Goal: Use online tool/utility: Utilize a website feature to perform a specific function

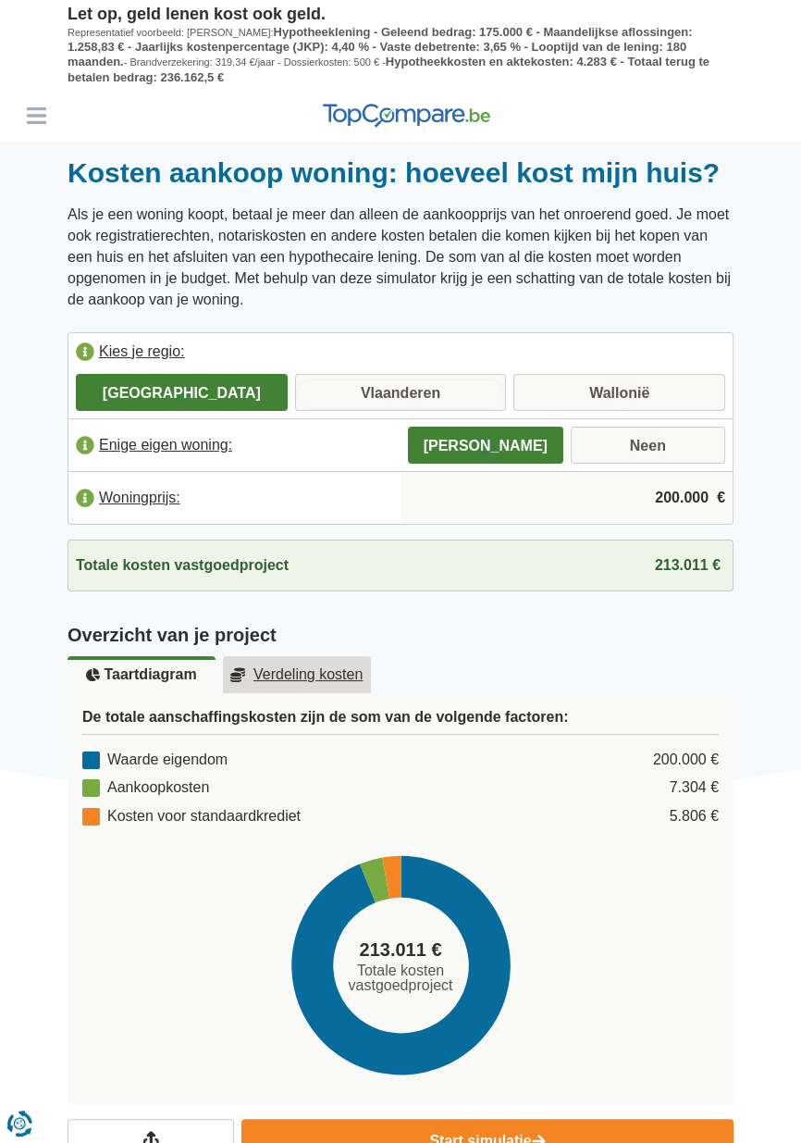
click at [368, 397] on input "Vlaanderen" at bounding box center [401, 394] width 212 height 33
radio input "true"
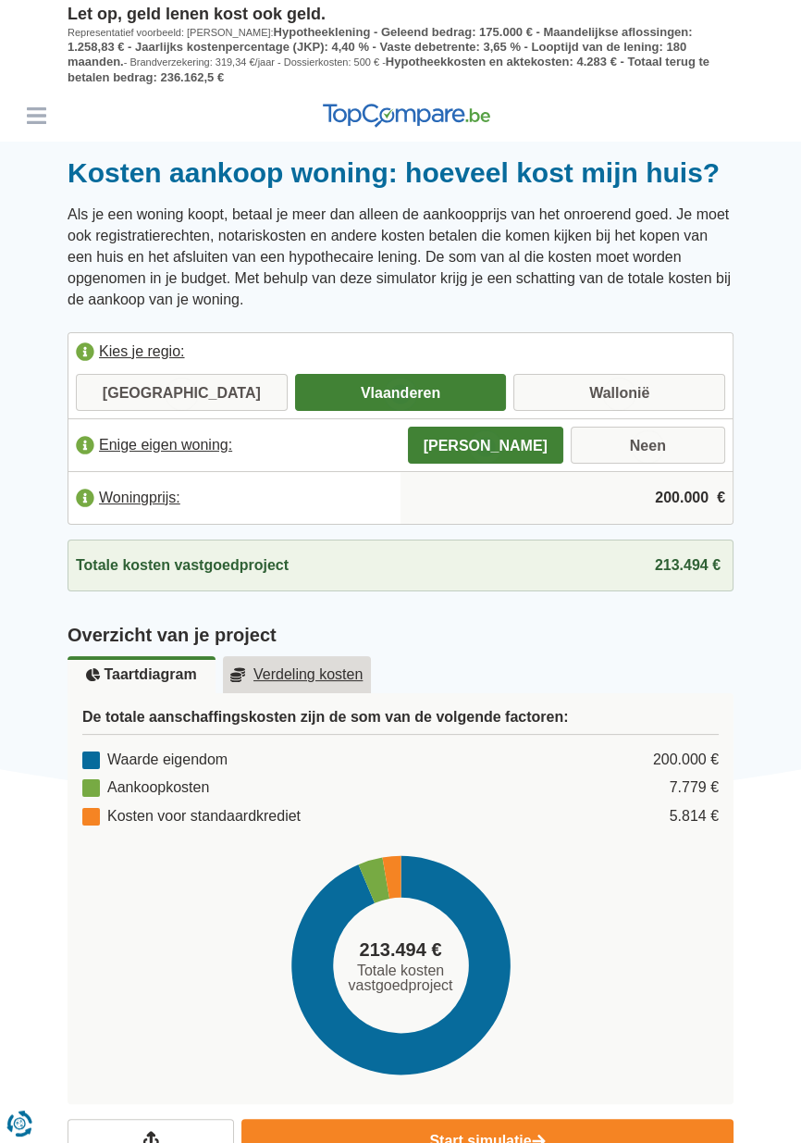
click at [675, 501] on input "200.000" at bounding box center [566, 498] width 317 height 50
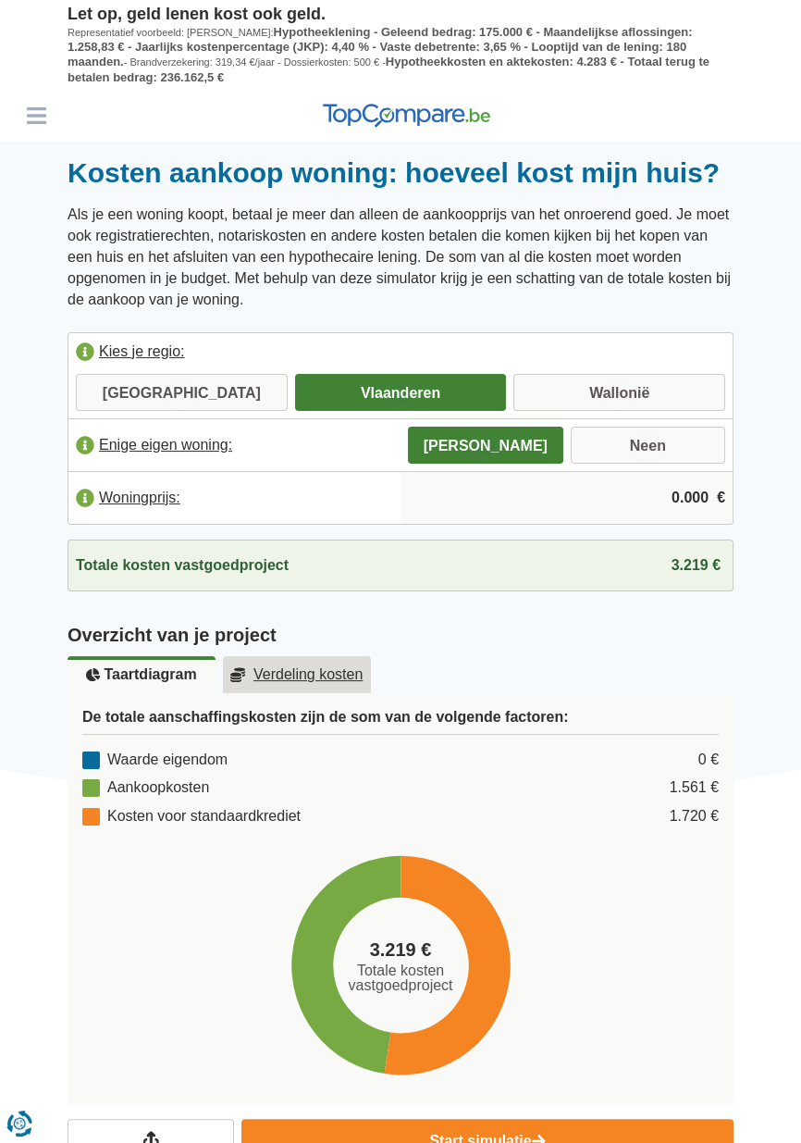
click at [708, 494] on input "0.000" at bounding box center [566, 498] width 317 height 50
type input "0"
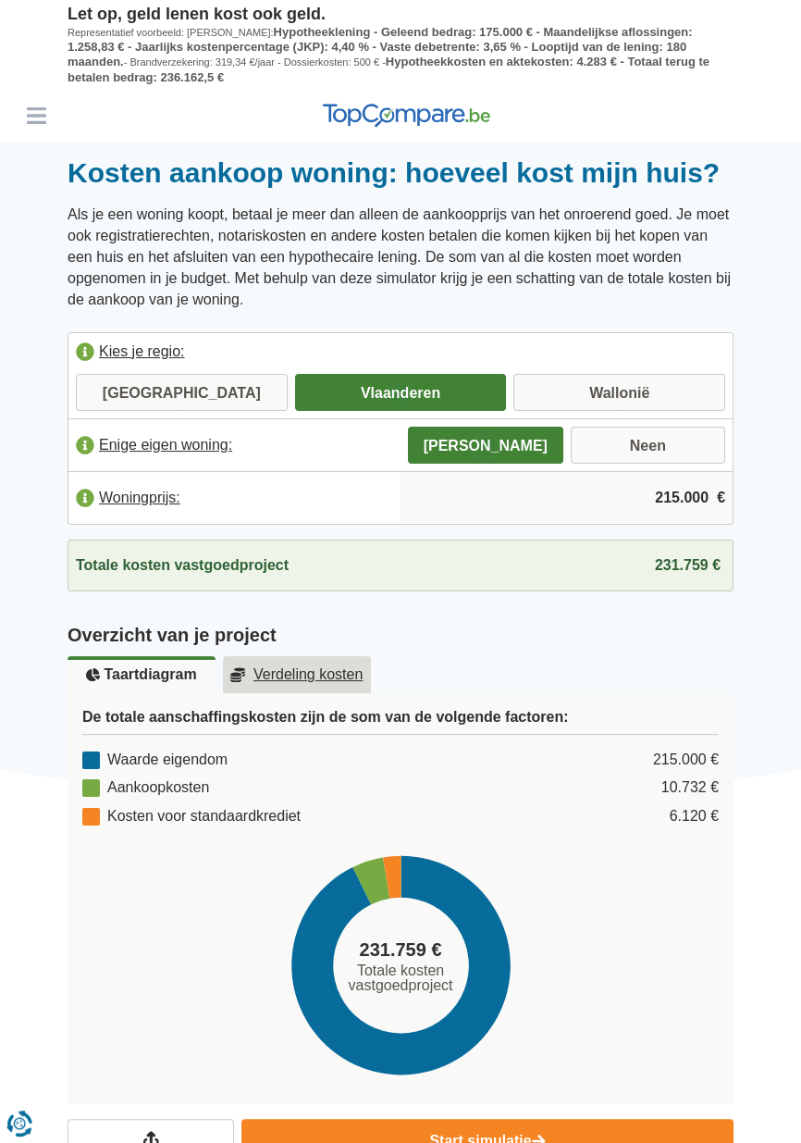
type input "215.000"
click at [746, 671] on div "Overzicht van je project Taartdiagram Verdeling kosten De totale aanschaffingsk…" at bounding box center [401, 847] width 694 height 513
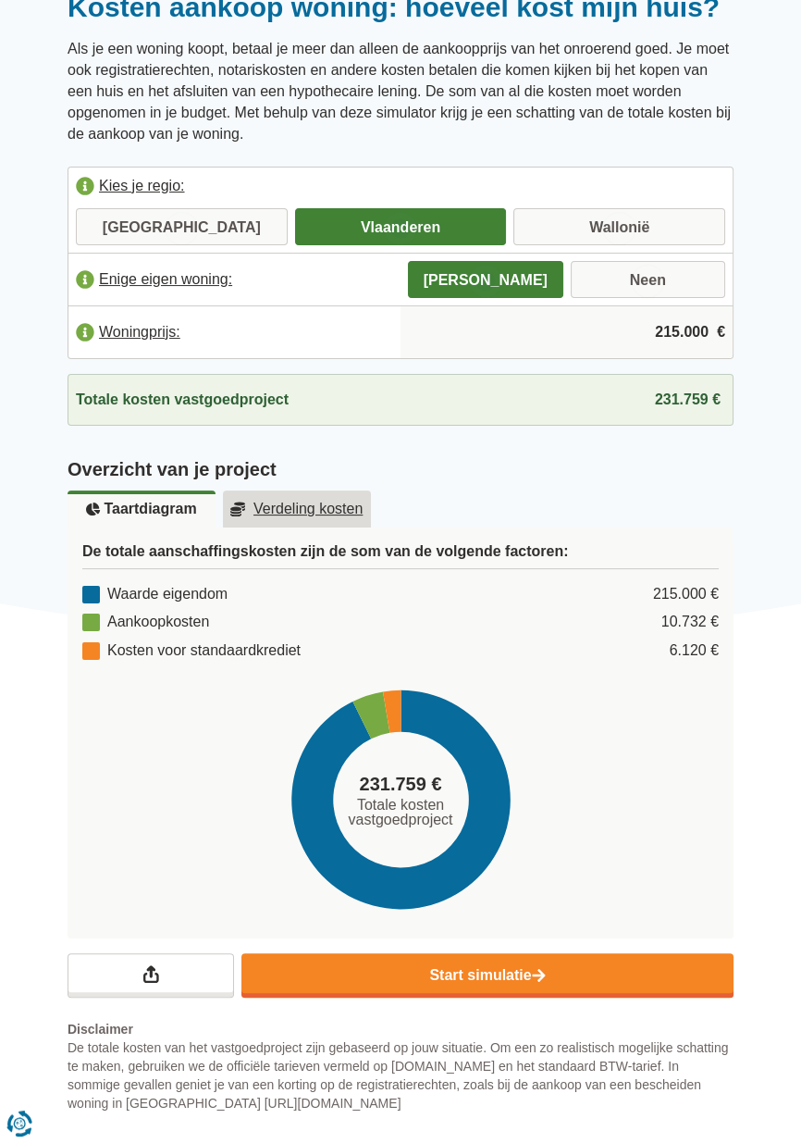
scroll to position [167, 0]
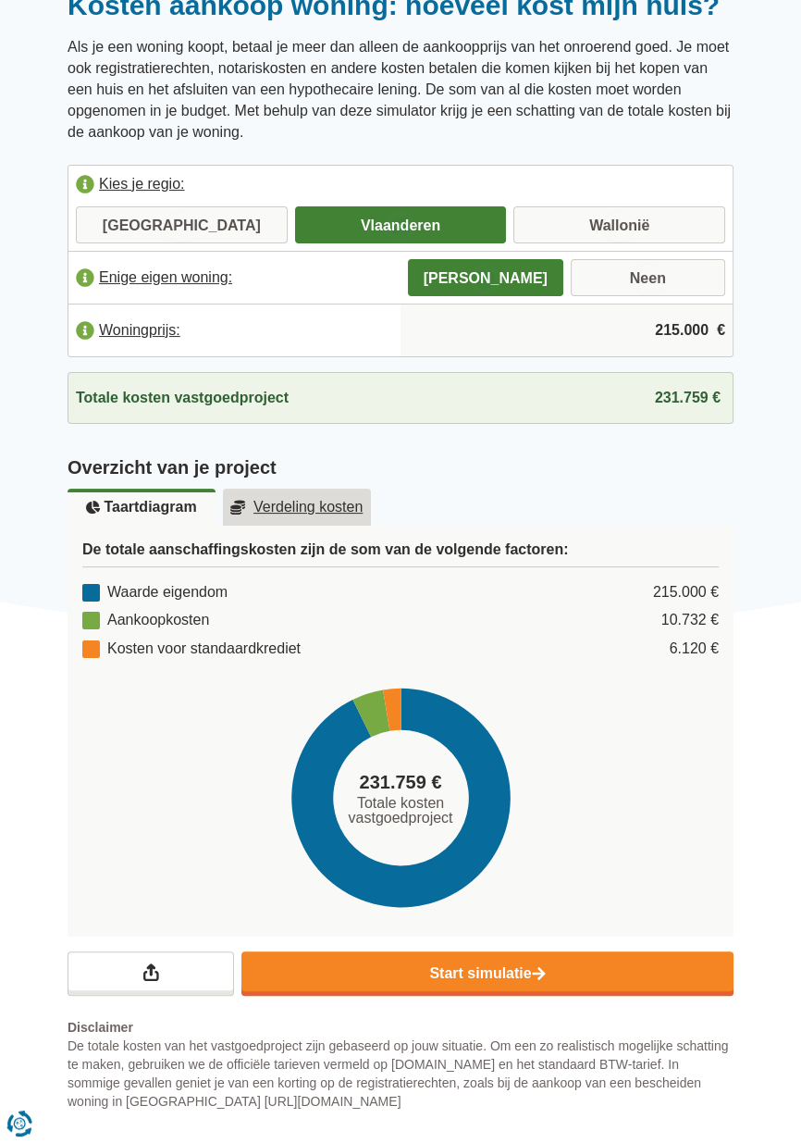
click at [315, 500] on u "Verdeling kosten" at bounding box center [296, 507] width 133 height 15
